Goal: Task Accomplishment & Management: Manage account settings

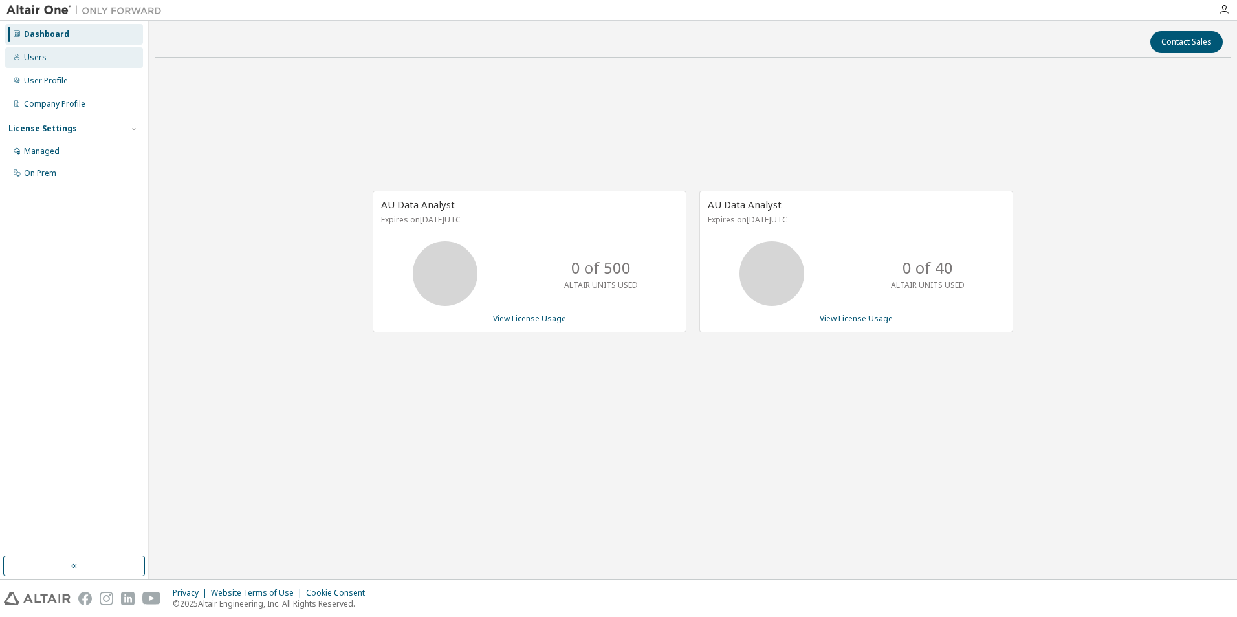
click at [41, 60] on div "Users" at bounding box center [35, 57] width 23 height 10
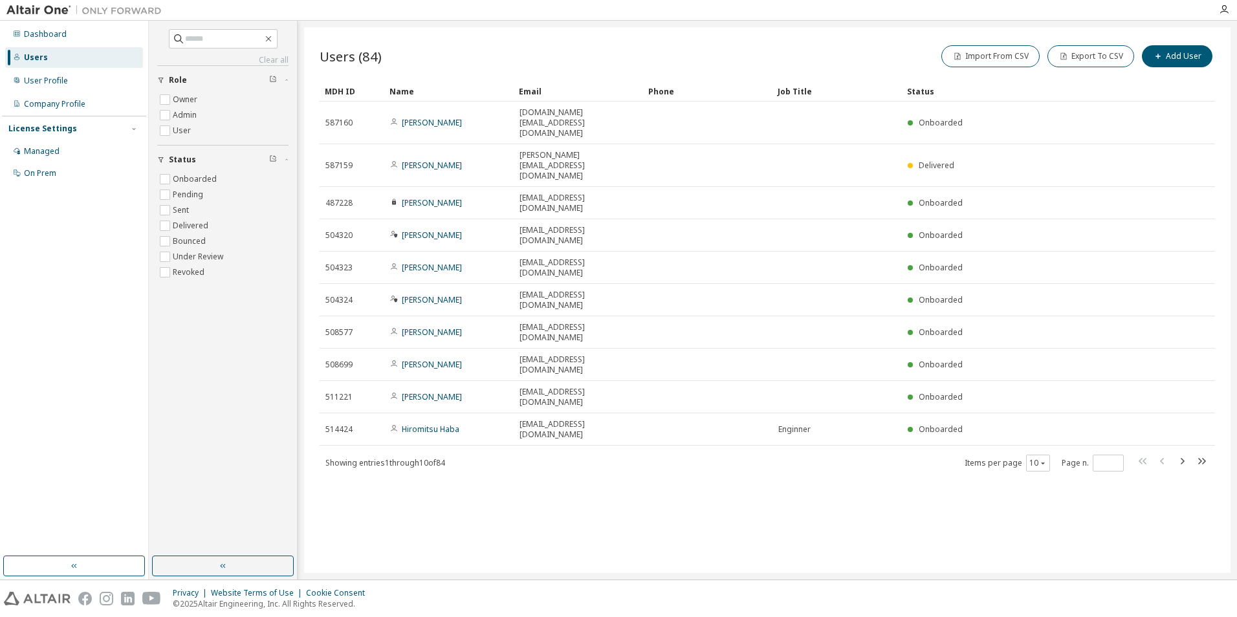
click at [1224, 340] on div "Users (84) Import From CSV Export To CSV Add User Clear Load Save Save As Field…" at bounding box center [767, 300] width 926 height 546
click at [1207, 454] on icon "button" at bounding box center [1202, 462] width 16 height 16
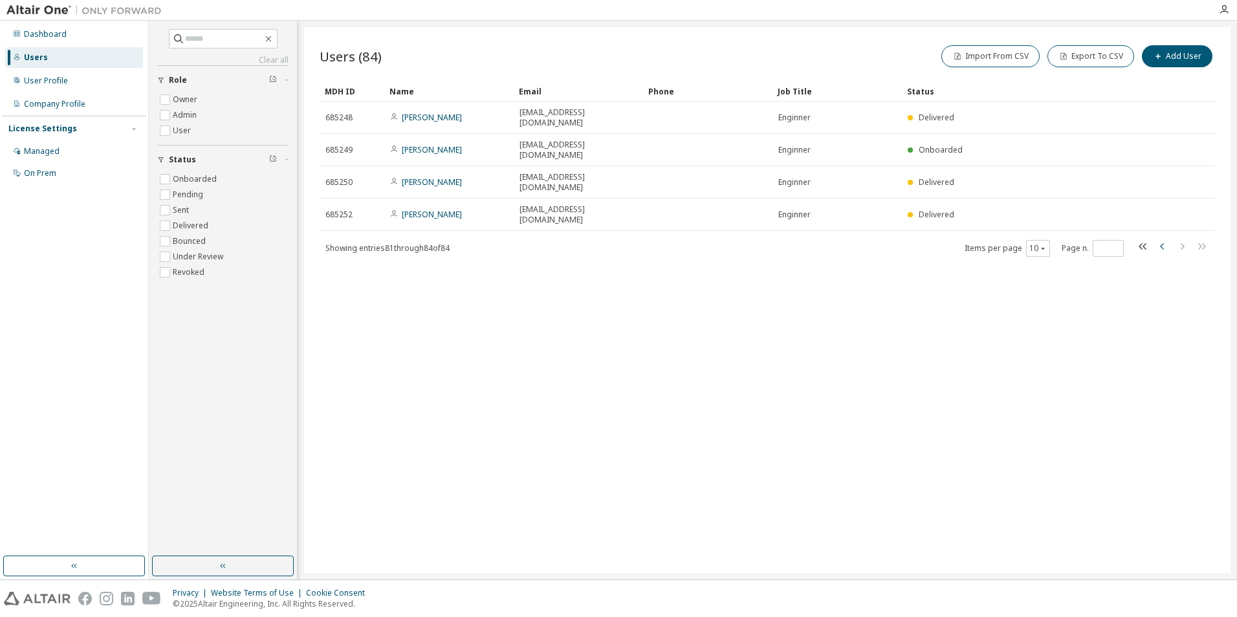
click at [1163, 239] on icon "button" at bounding box center [1163, 247] width 16 height 16
type input "*"
